Goal: Find specific page/section: Find specific page/section

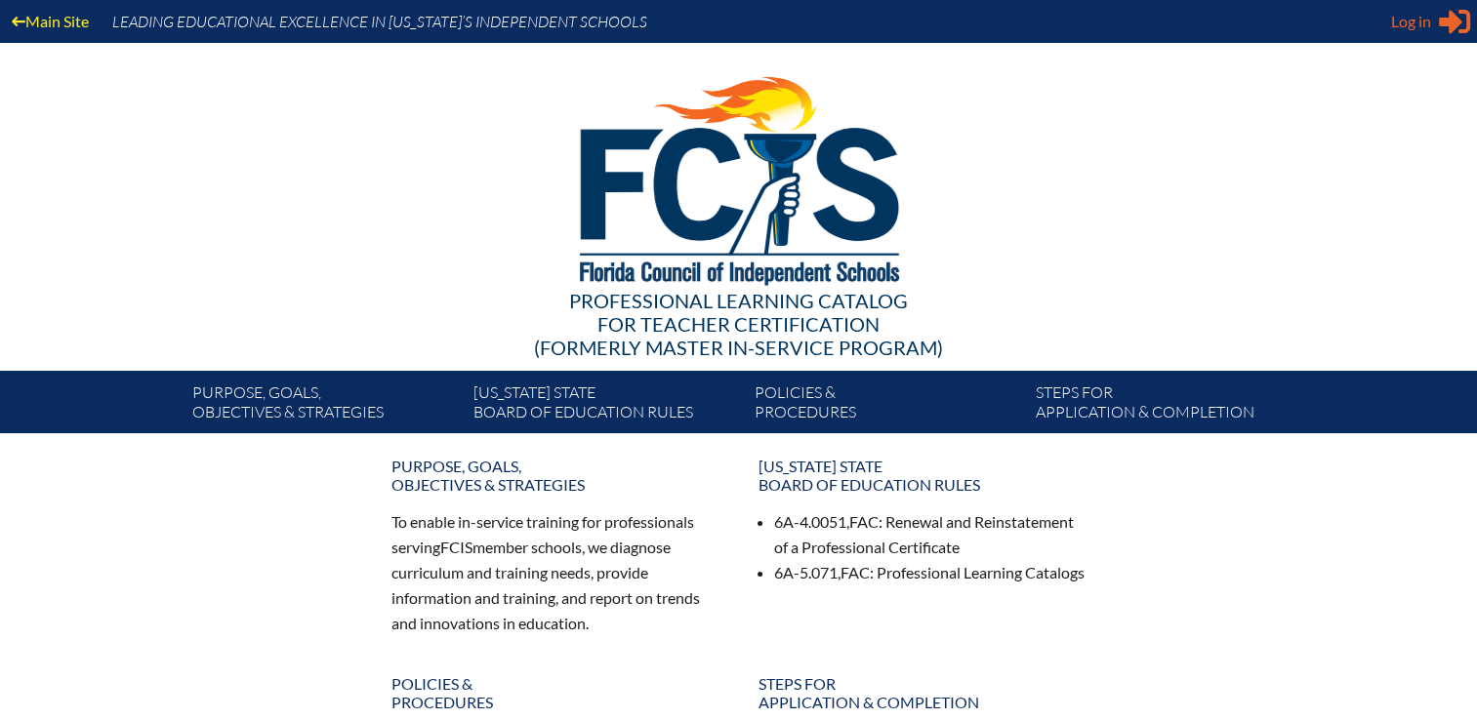
type input "[EMAIL_ADDRESS][DOMAIN_NAME]"
click at [1422, 25] on span "Log in" at bounding box center [1411, 21] width 40 height 23
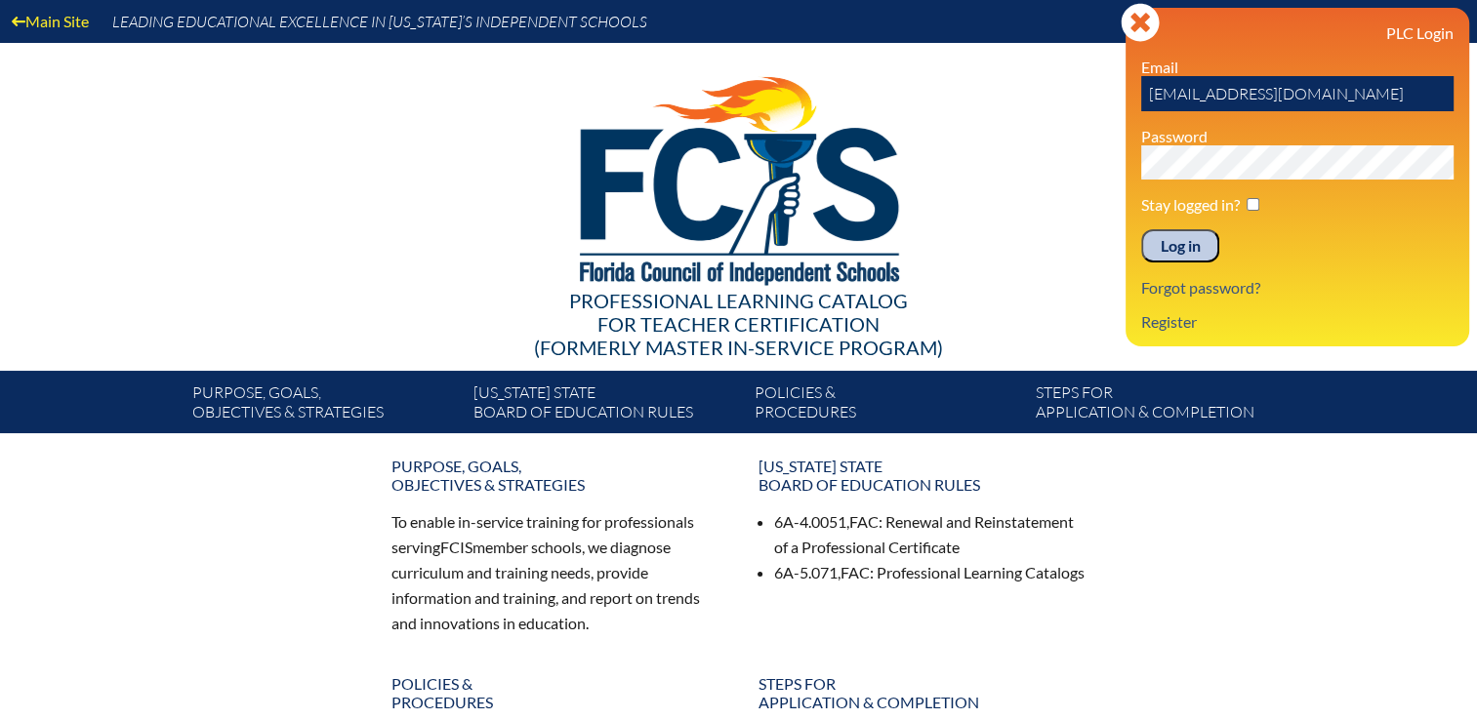
click at [1184, 242] on input "Log in" at bounding box center [1180, 245] width 78 height 33
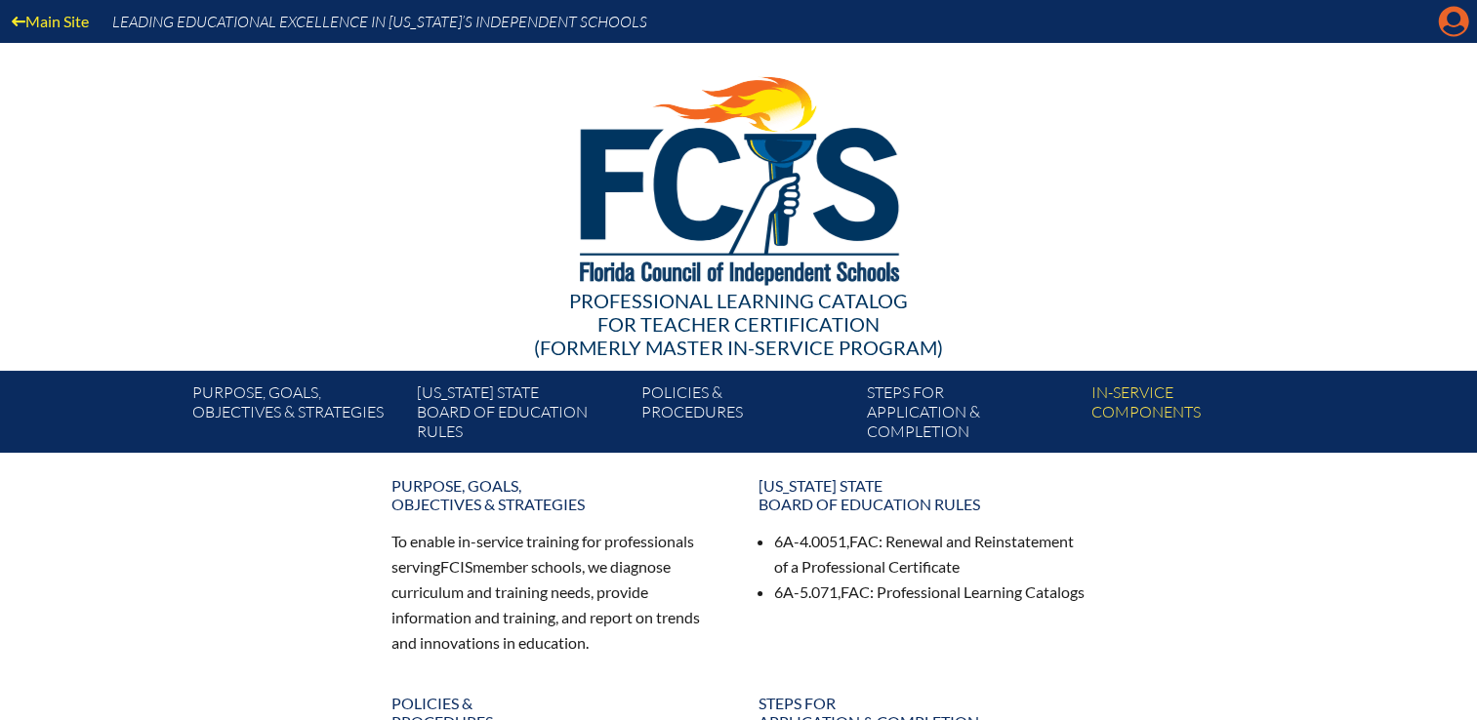
click at [1456, 26] on icon "Manage account" at bounding box center [1453, 21] width 31 height 31
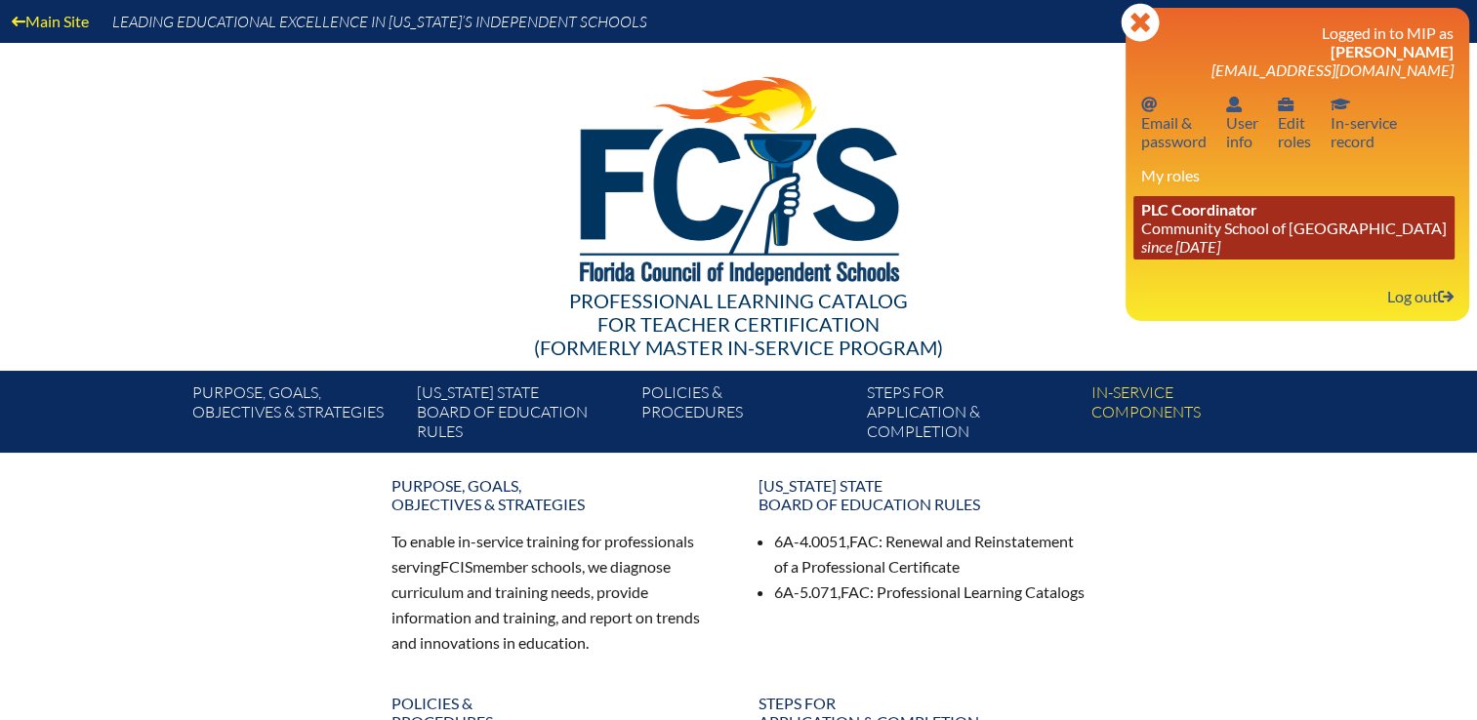
click at [1220, 245] on icon "since [DATE]" at bounding box center [1180, 246] width 79 height 19
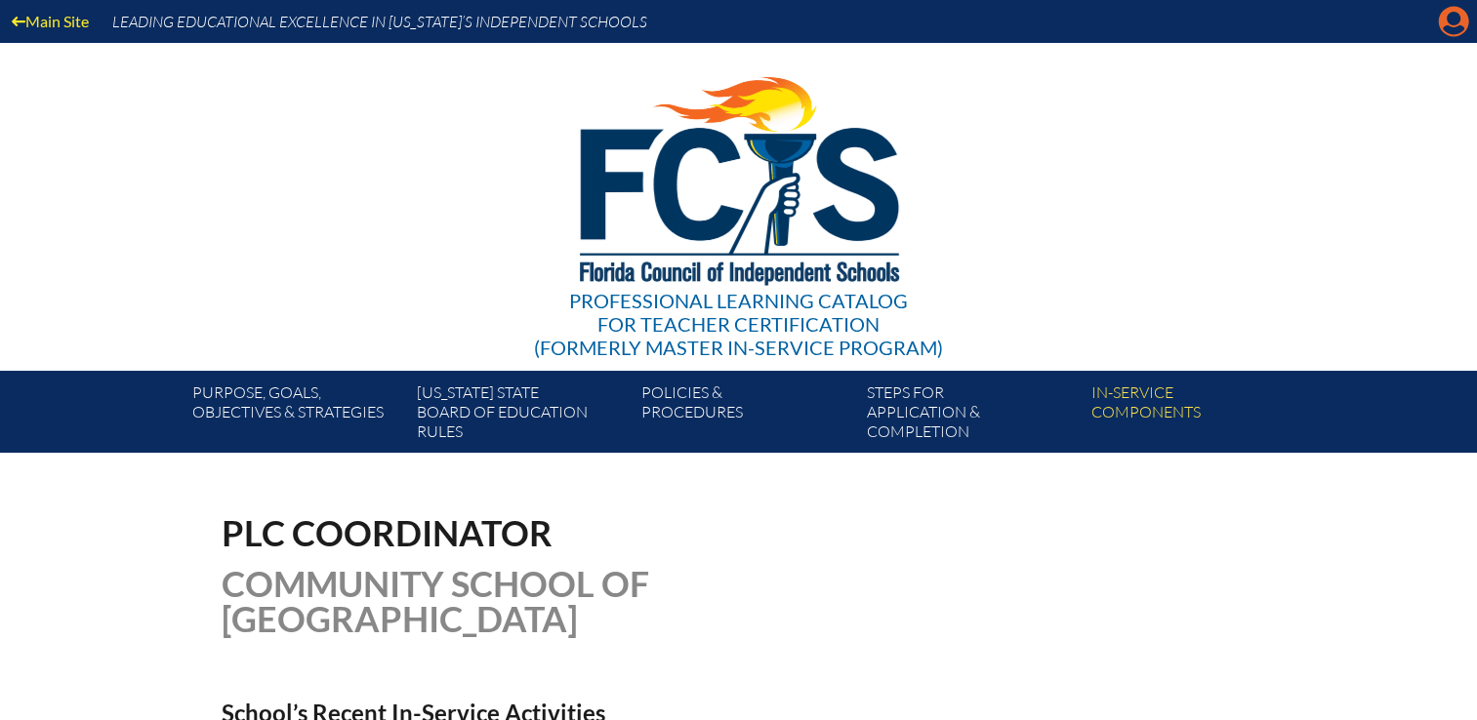
click at [1464, 18] on icon at bounding box center [1454, 22] width 30 height 30
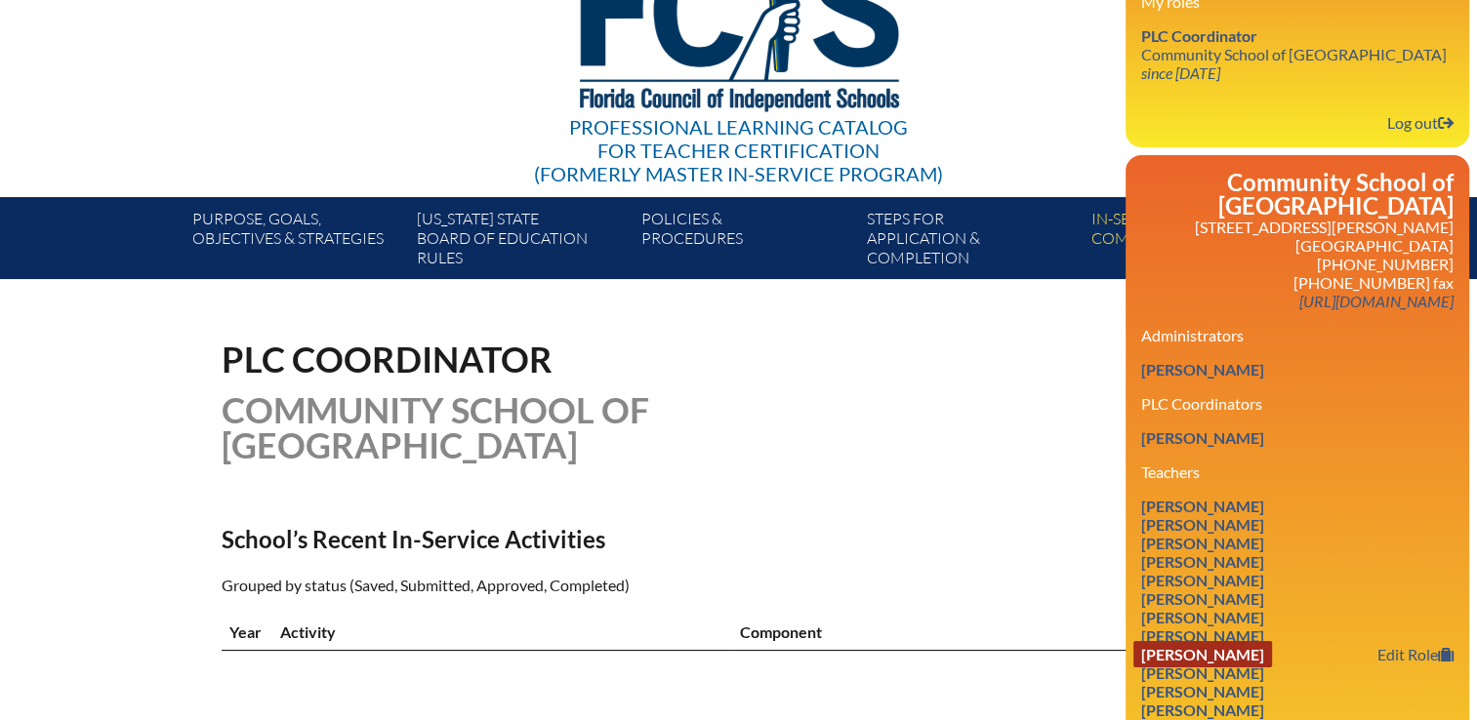
scroll to position [390, 0]
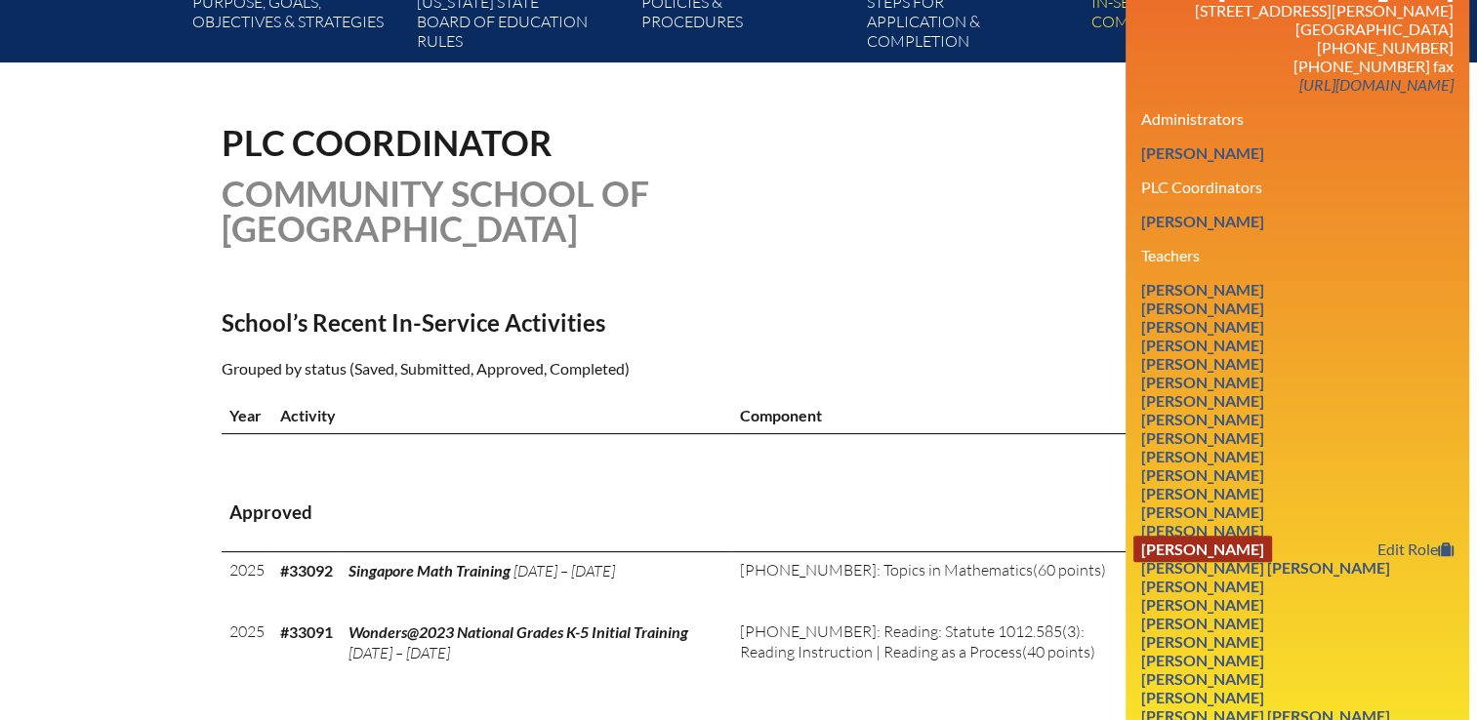
click at [1214, 536] on link "[PERSON_NAME]" at bounding box center [1202, 549] width 139 height 26
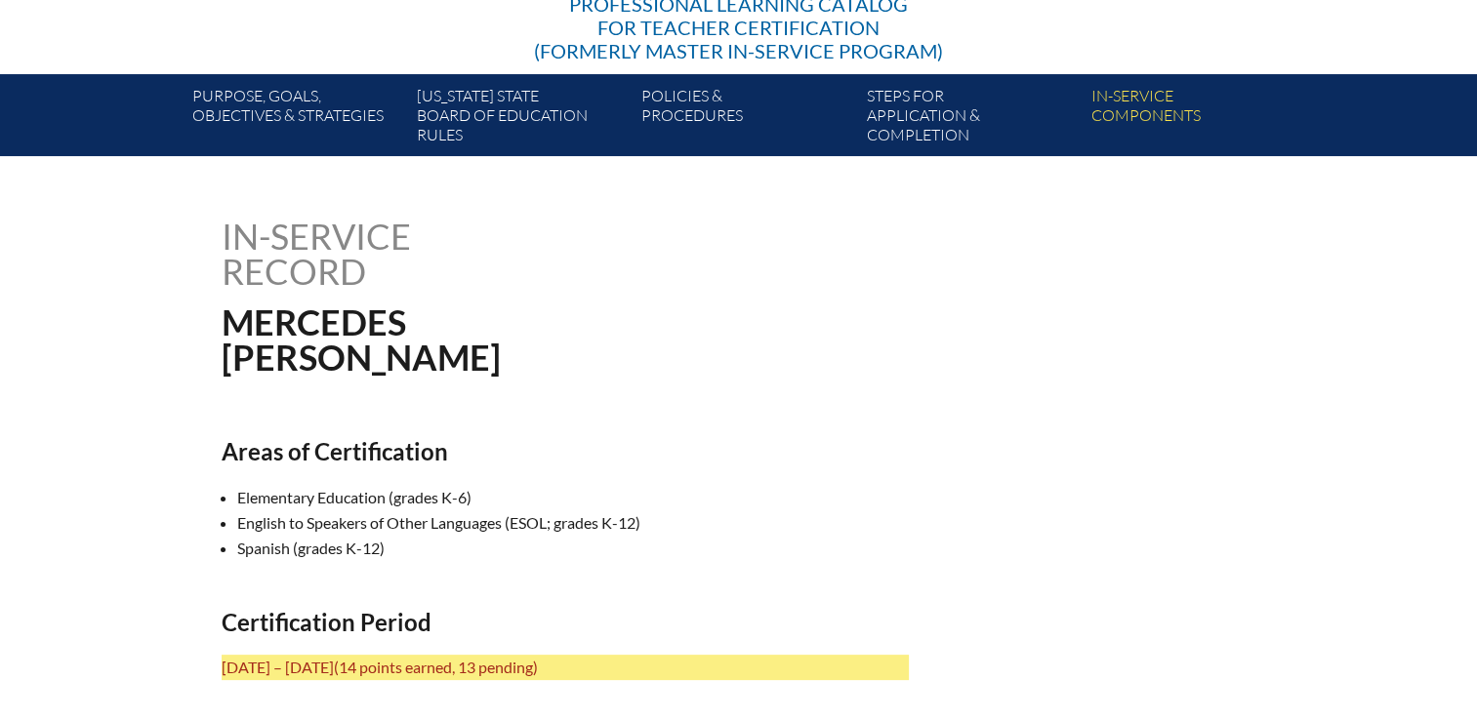
scroll to position [293, 0]
